Goal: Feedback & Contribution: Submit feedback/report problem

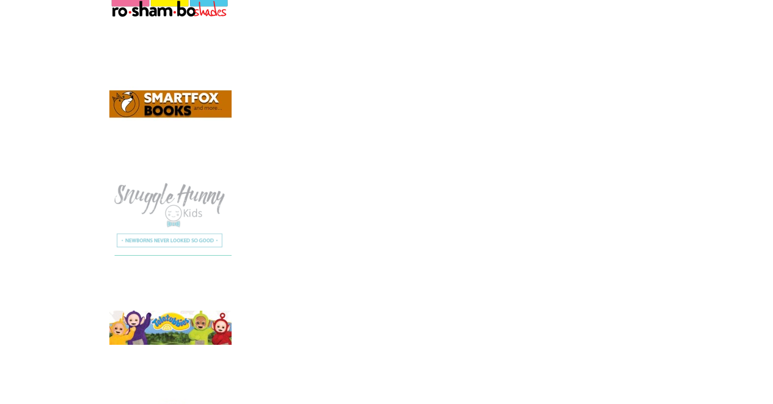
scroll to position [8628, 0]
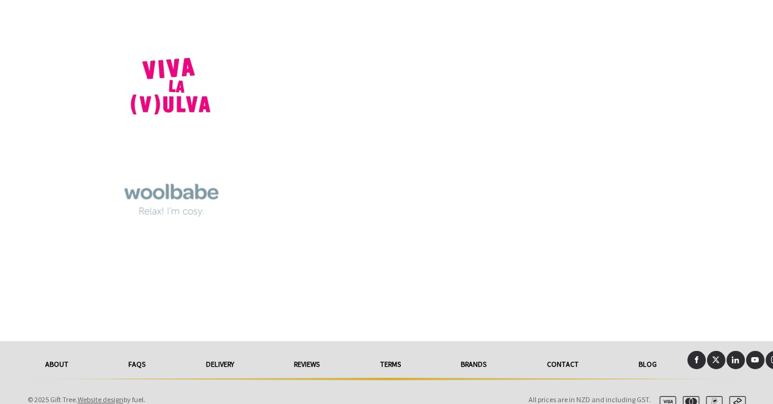
click at [564, 351] on link "Contact" at bounding box center [563, 364] width 92 height 27
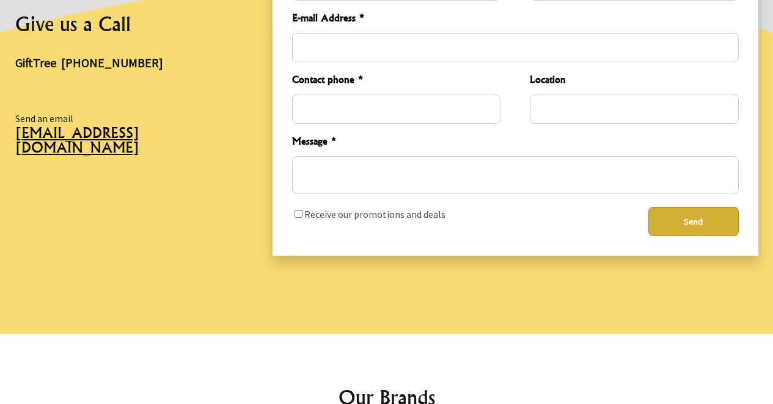
scroll to position [342, 0]
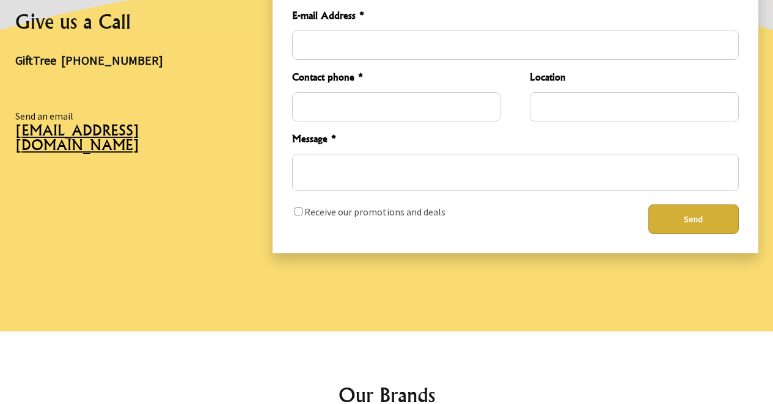
drag, startPoint x: 180, startPoint y: 151, endPoint x: 229, endPoint y: 12, distance: 147.8
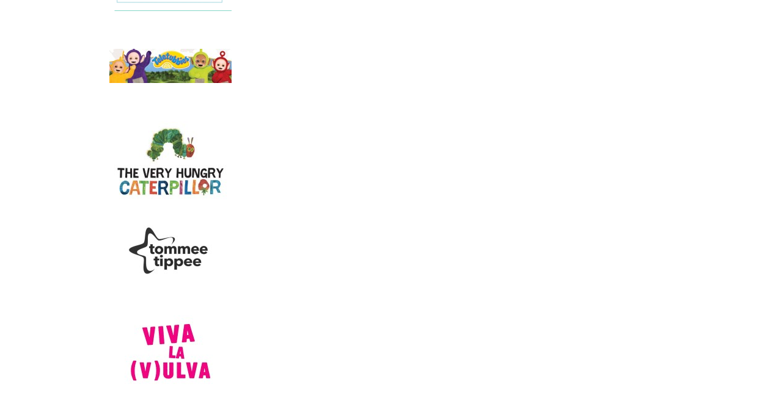
scroll to position [6260, 0]
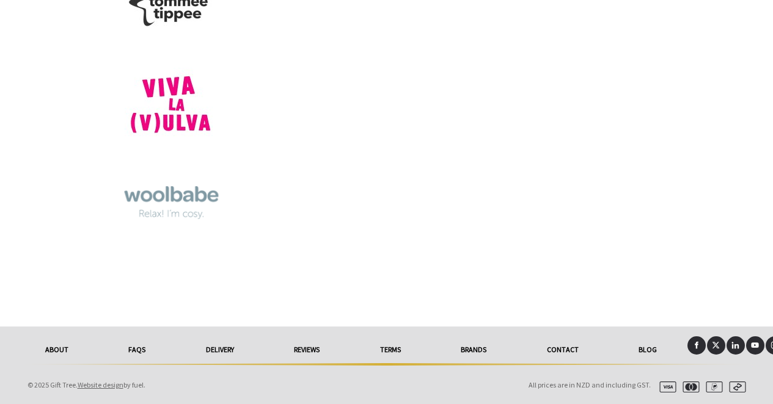
click at [138, 348] on link "FAQs" at bounding box center [137, 350] width 78 height 27
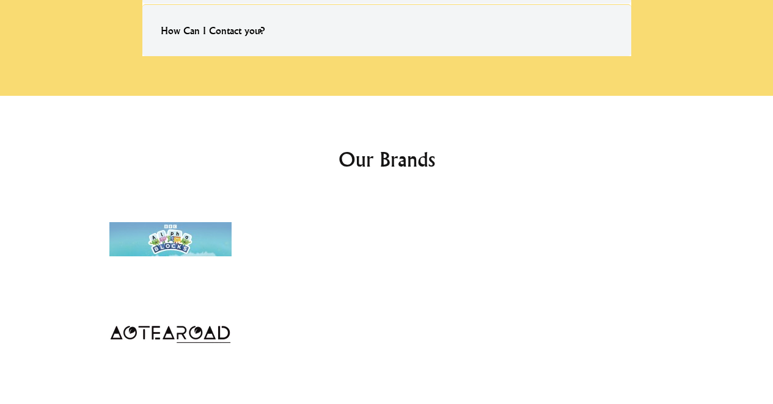
scroll to position [590, 0]
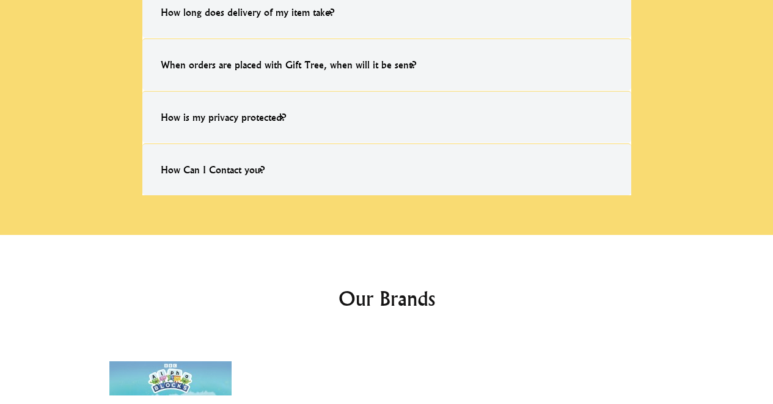
click at [320, 173] on label "How Can I Contact you? Simply message us on our 'Quick Message Icon' (located i…" at bounding box center [386, 170] width 489 height 52
click at [0, 0] on input "How Can I Contact you? Simply message us on our 'Quick Message Icon' (located i…" at bounding box center [0, 0] width 0 height 0
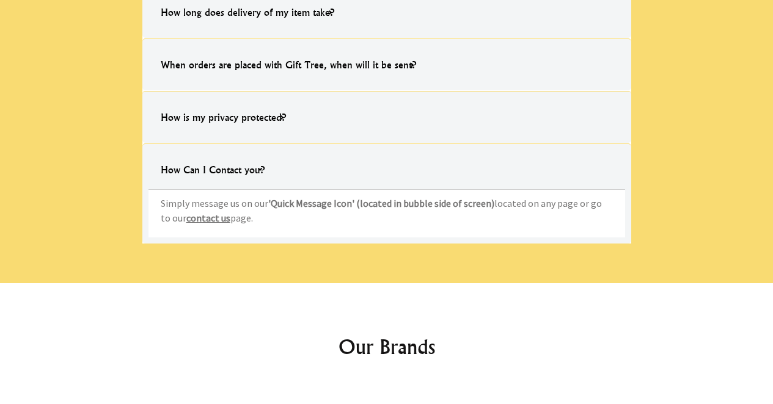
click at [205, 216] on link "contact us" at bounding box center [208, 218] width 44 height 12
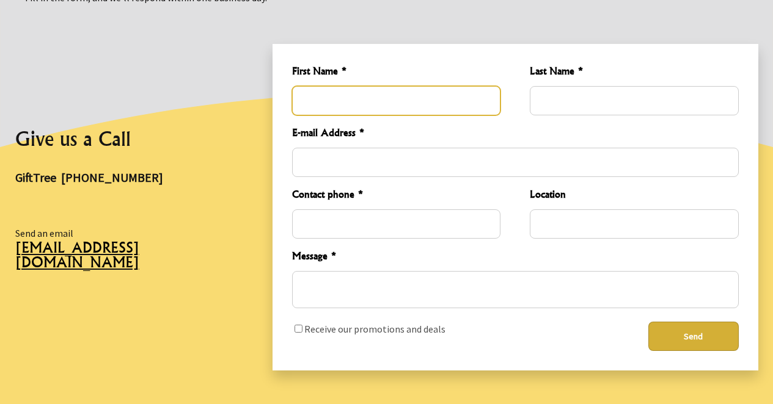
click at [355, 104] on input "First Name *" at bounding box center [396, 100] width 208 height 29
type input "Ma."
type input "Soneja"
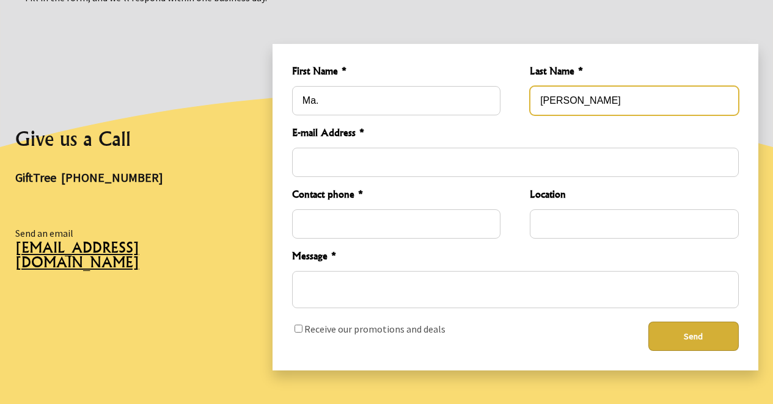
type input "[EMAIL_ADDRESS][DOMAIN_NAME]"
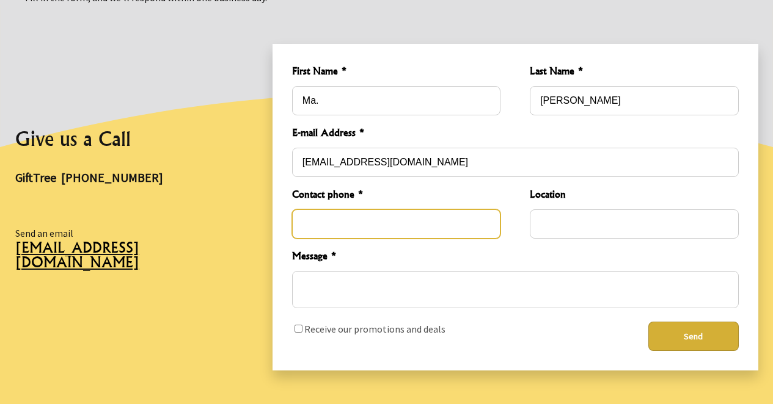
type input "16469917947"
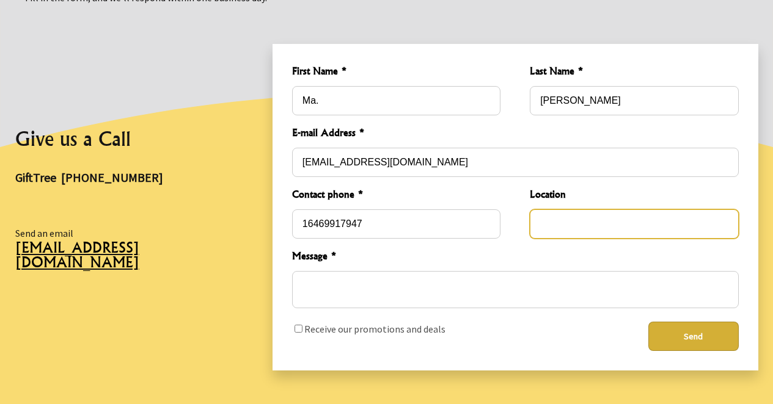
click at [568, 231] on input "Location" at bounding box center [634, 224] width 208 height 29
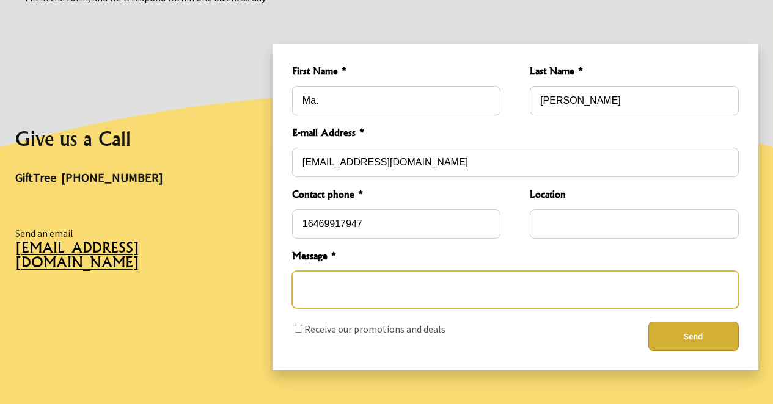
click at [519, 290] on textarea "Message *" at bounding box center [515, 289] width 447 height 37
paste textarea "To Whom It May Concern, This is a DMCA Notification. We are here representing "…"
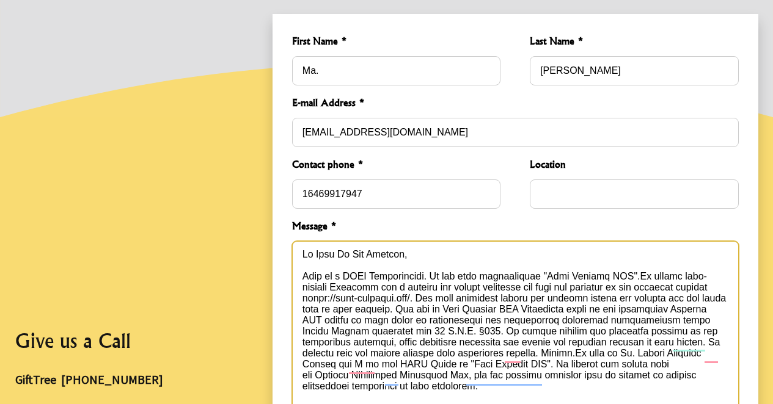
scroll to position [251, 0]
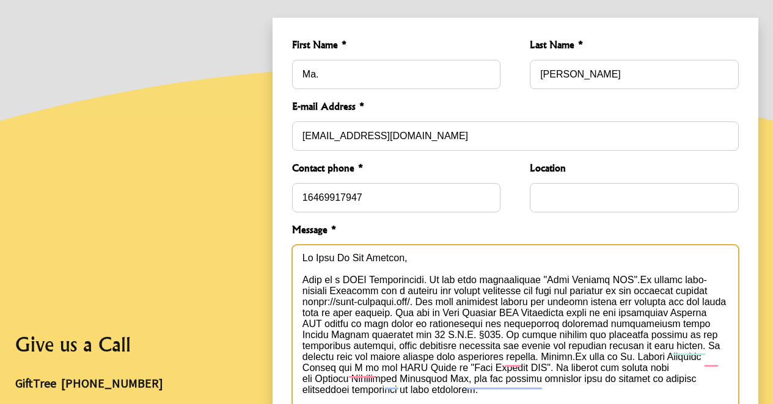
type textarea "To Whom It May Concern, This is a DMCA Notification. We are here representing "…"
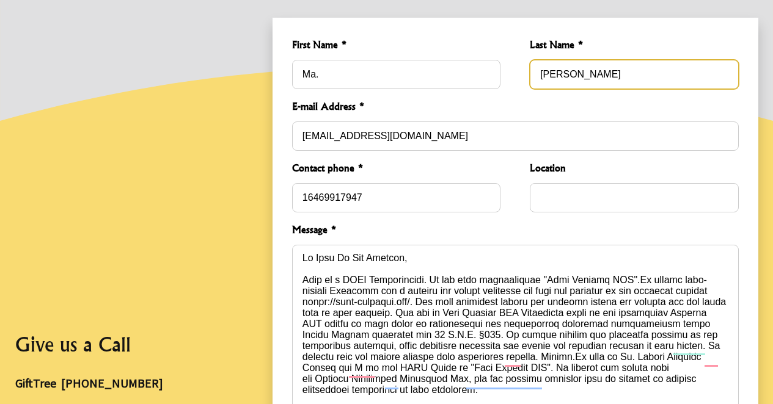
click at [539, 76] on input "Soneja" at bounding box center [634, 74] width 208 height 29
paste input "Angelica Soneja"
click at [541, 78] on input "Angelica Soneja" at bounding box center [634, 74] width 208 height 29
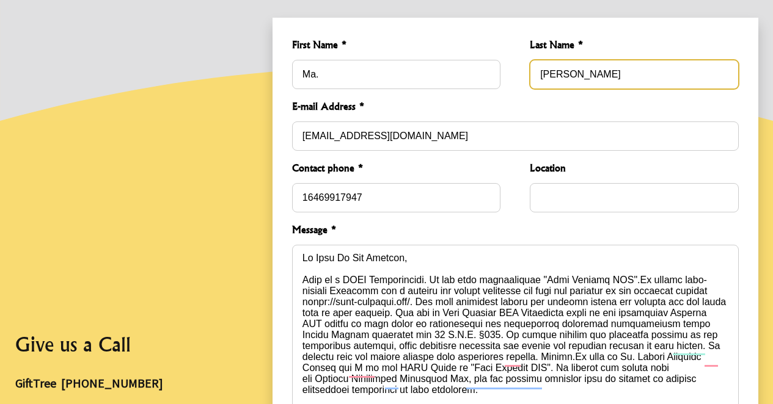
click at [541, 78] on input "Angelica Soneja" at bounding box center [634, 74] width 208 height 29
paste input "Rileth"
type input "Rileth [PERSON_NAME]"
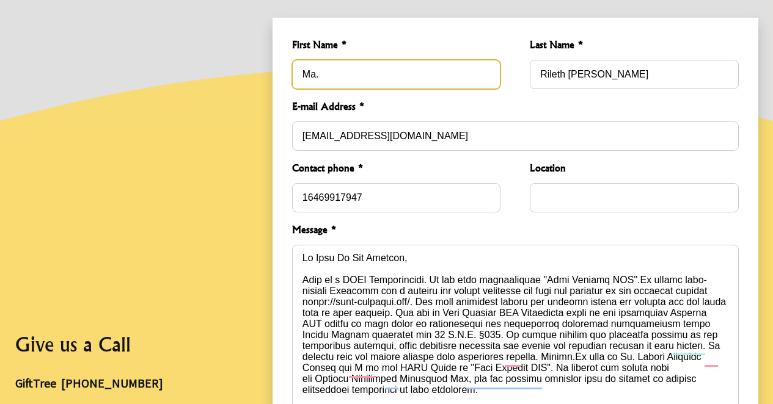
click at [454, 76] on input "Ma." at bounding box center [396, 74] width 208 height 29
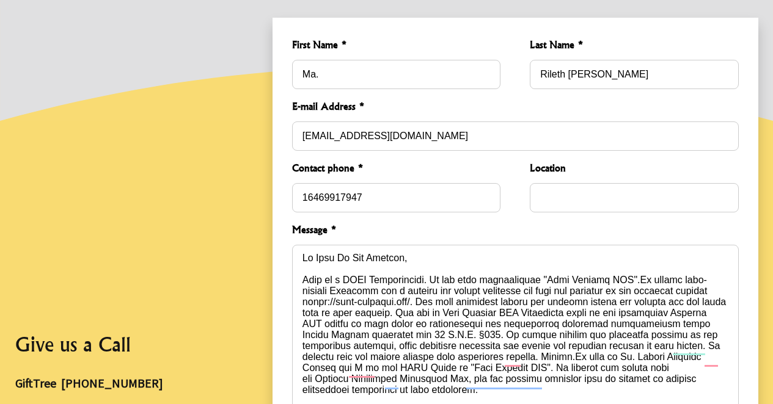
click at [512, 101] on span "E-mail Address *" at bounding box center [515, 108] width 447 height 18
click at [558, 192] on input "Location" at bounding box center [634, 197] width 208 height 29
type input "[PERSON_NAME]"
click at [540, 233] on span "Message *" at bounding box center [515, 231] width 447 height 18
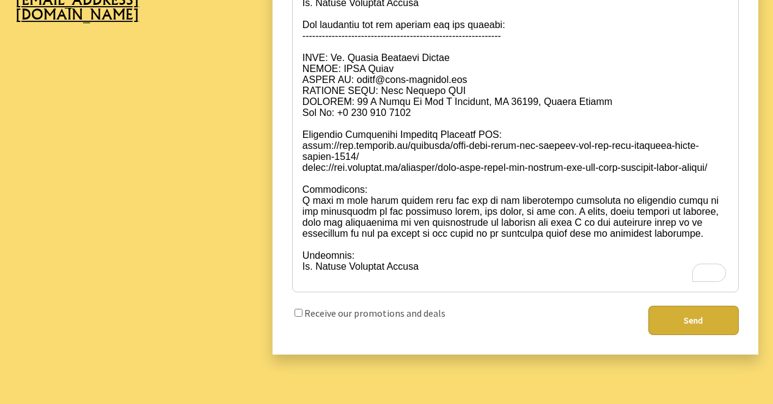
scroll to position [713, 0]
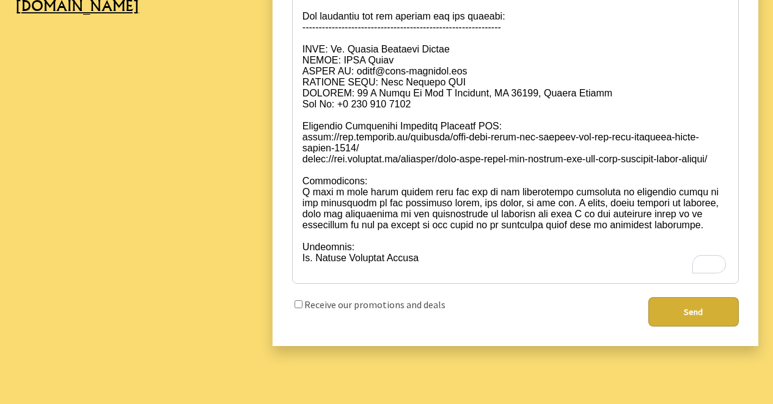
click at [678, 313] on button "Send" at bounding box center [693, 312] width 90 height 29
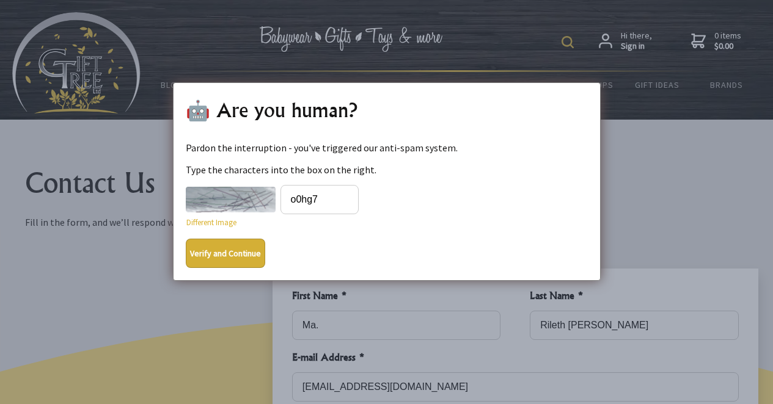
type input "o0hg7"
click at [237, 257] on button "Verify and Continue" at bounding box center [225, 253] width 79 height 29
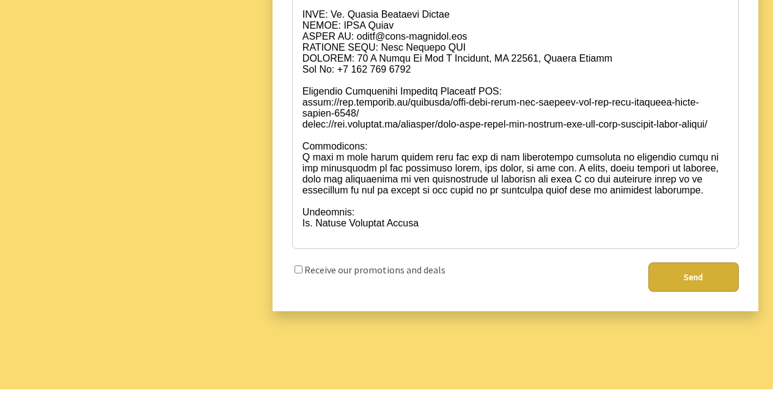
scroll to position [756, 0]
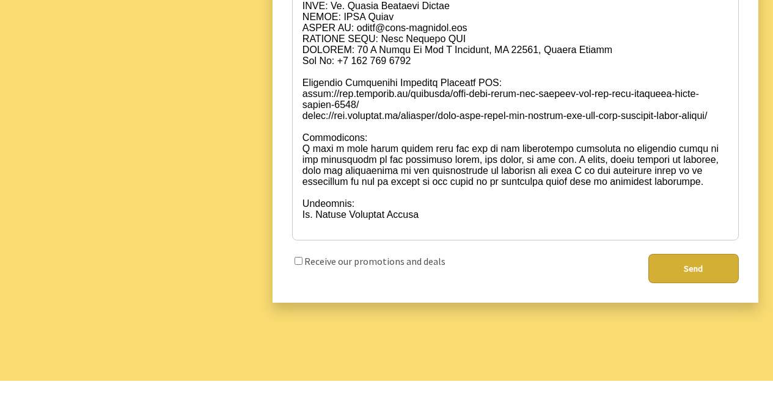
click at [678, 266] on button "Send" at bounding box center [693, 268] width 90 height 29
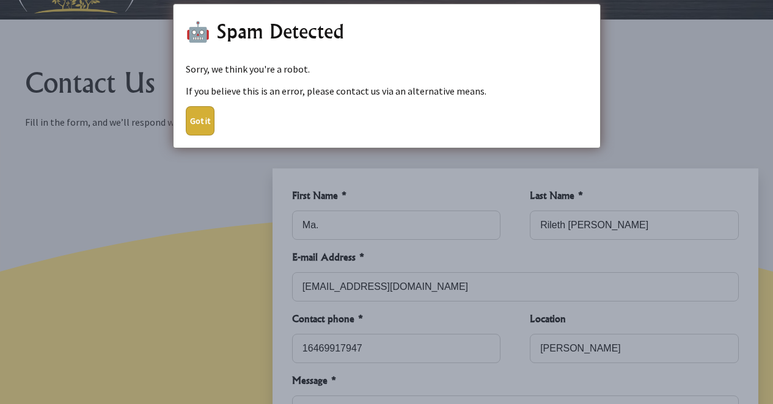
click at [196, 120] on button "Got it" at bounding box center [200, 120] width 29 height 29
